Goal: Find specific page/section: Find specific page/section

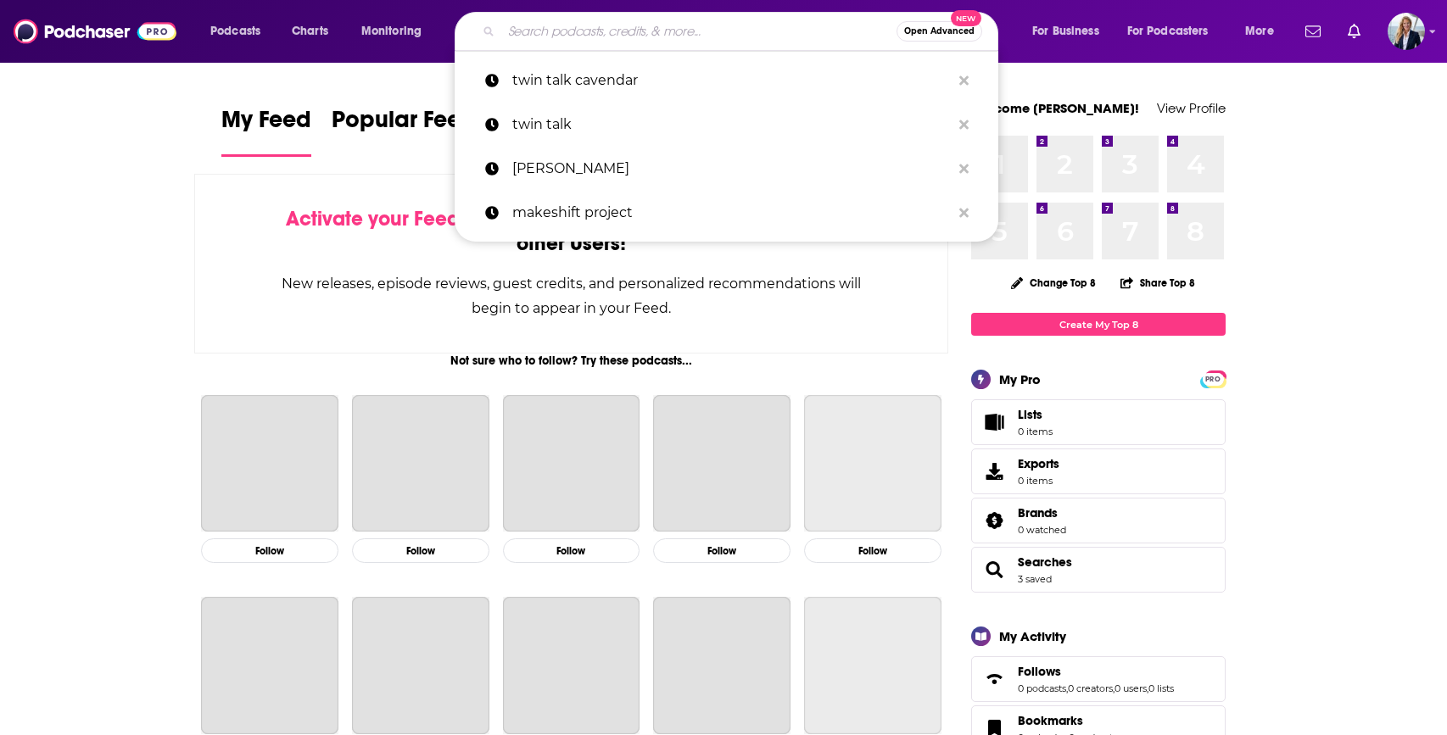
click at [584, 27] on input "Search podcasts, credits, & more..." at bounding box center [698, 31] width 395 height 27
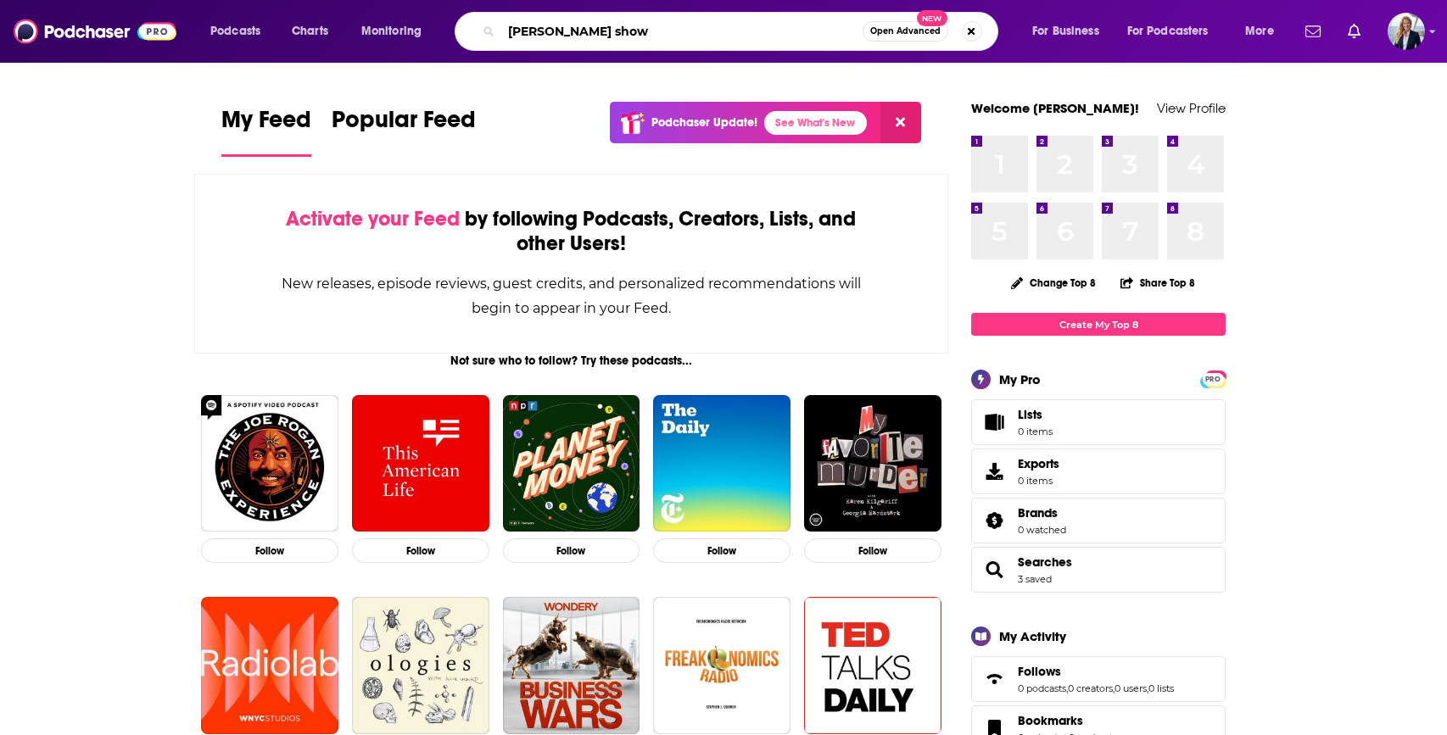
type input "[PERSON_NAME] show"
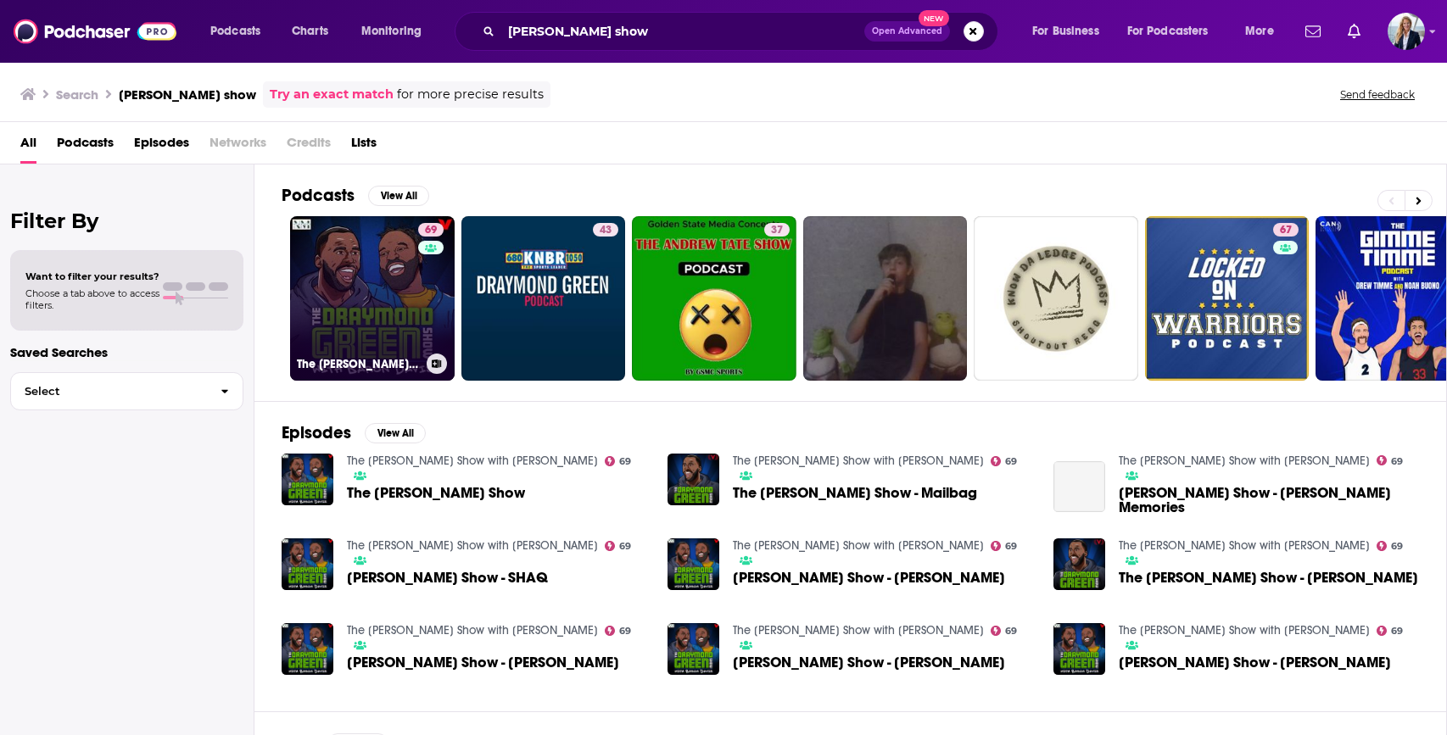
click at [384, 267] on link "69 The [PERSON_NAME] Show with [PERSON_NAME]" at bounding box center [372, 298] width 165 height 165
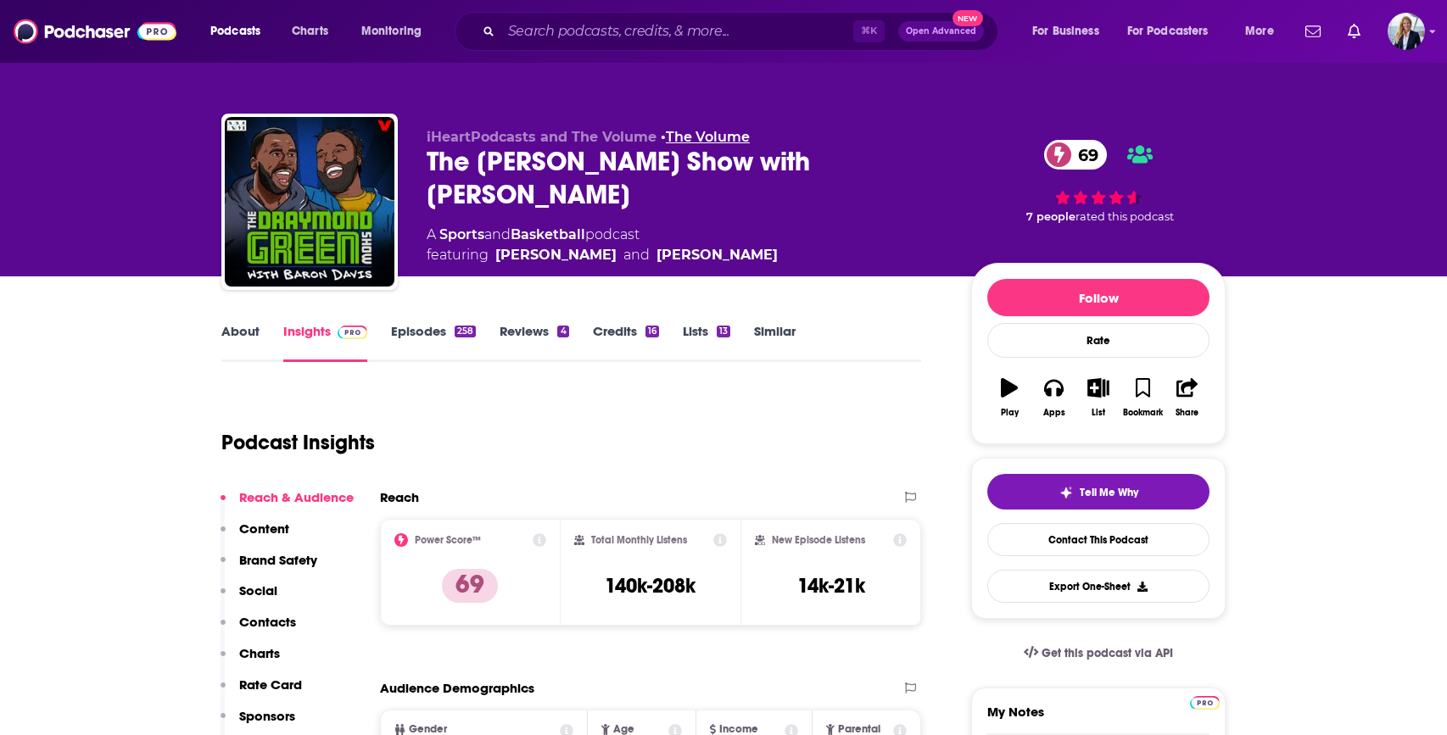
click at [706, 135] on link "The Volume" at bounding box center [708, 137] width 84 height 16
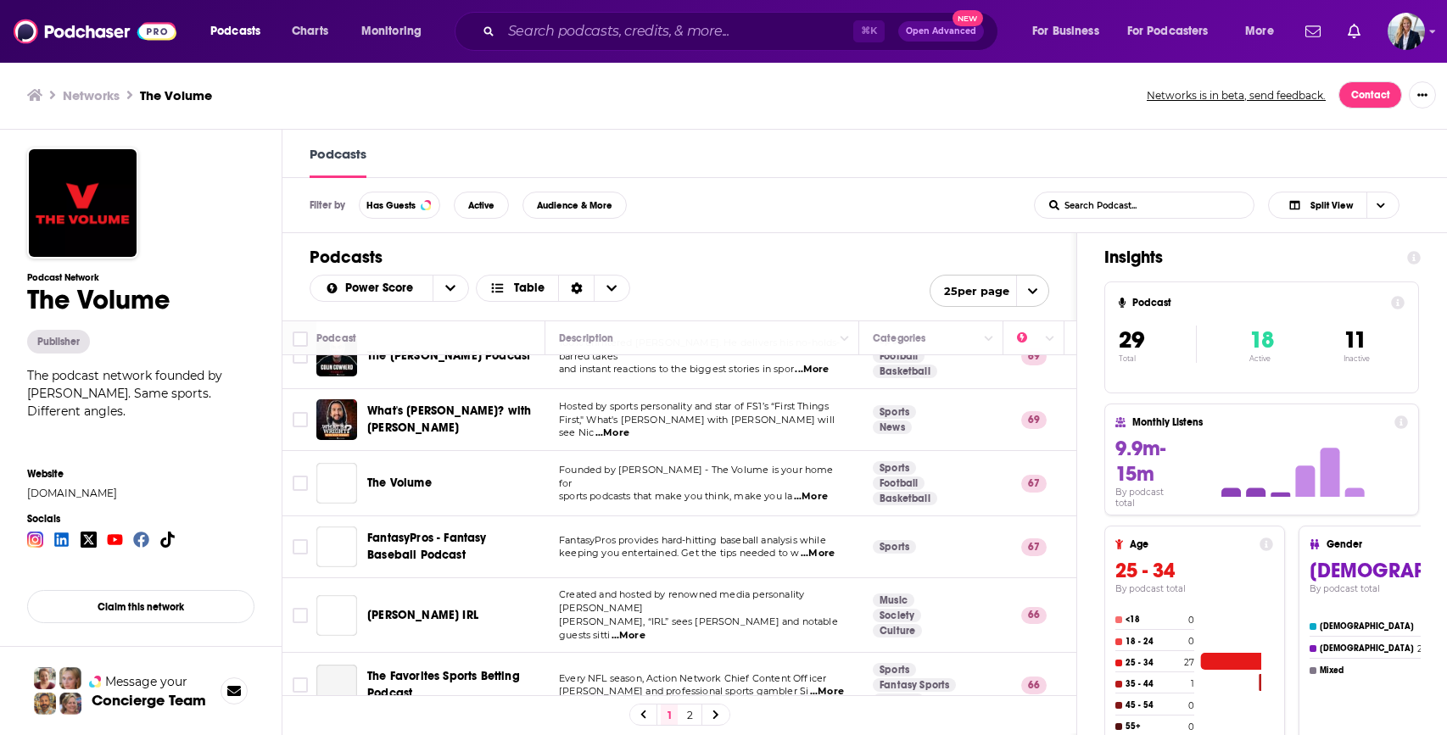
scroll to position [417, 0]
